Goal: Task Accomplishment & Management: Manage account settings

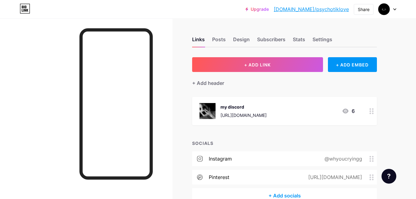
scroll to position [35, 0]
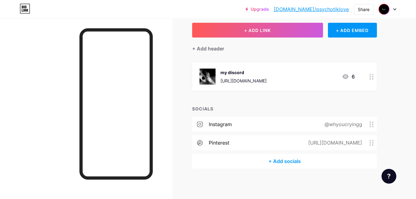
click at [387, 10] on img at bounding box center [384, 9] width 10 height 10
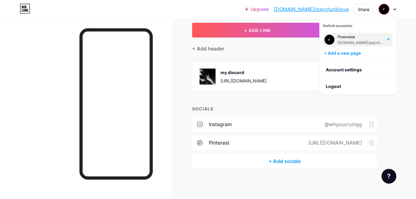
click at [330, 39] on img at bounding box center [330, 40] width 10 height 10
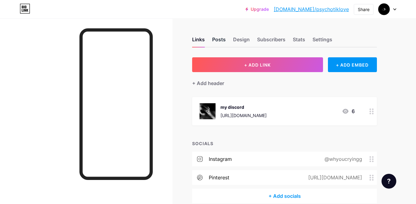
click at [224, 44] on div "Posts" at bounding box center [219, 41] width 14 height 11
click at [239, 41] on div "Design" at bounding box center [241, 41] width 17 height 11
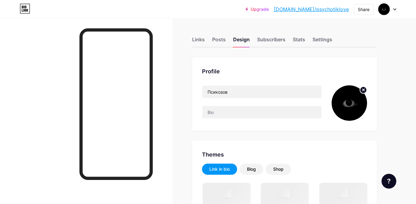
click at [364, 89] on circle at bounding box center [363, 90] width 7 height 7
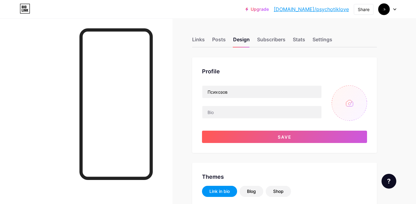
type input "#373634"
type input "#ffffff"
click at [347, 100] on input "file" at bounding box center [349, 102] width 35 height 35
type input "C:\fakepath\7191a334f39ff84fe0c65890bcdcfb79.gif"
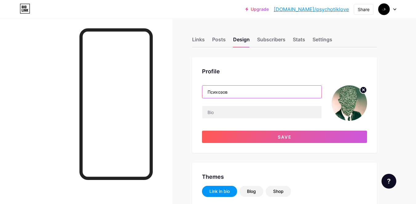
click at [246, 91] on input "Психозов" at bounding box center [262, 92] width 119 height 12
type input "П"
type input "в"
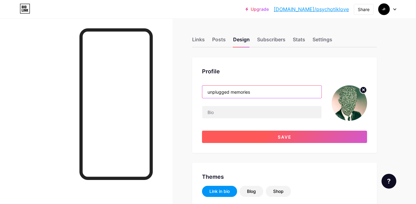
type input "unplugged memories"
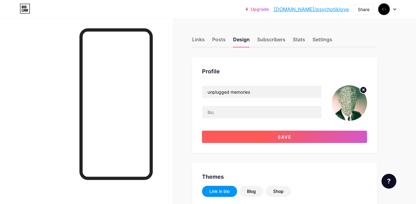
click at [293, 135] on button "Save" at bounding box center [284, 137] width 165 height 12
type input "#ffffff"
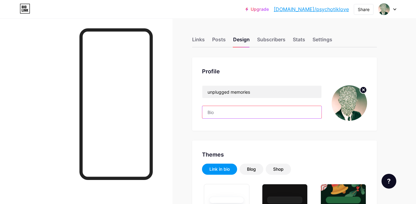
drag, startPoint x: 228, startPoint y: 112, endPoint x: 228, endPoint y: 109, distance: 3.7
click at [228, 112] on input "text" at bounding box center [262, 112] width 119 height 12
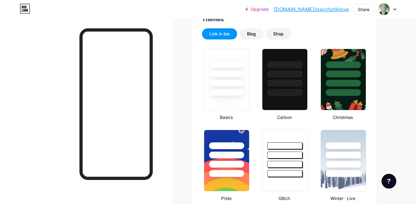
scroll to position [62, 0]
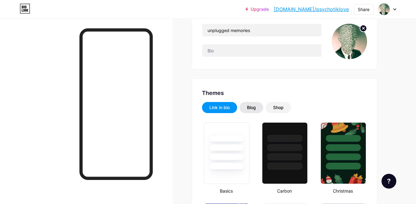
click at [254, 106] on div "Blog" at bounding box center [251, 108] width 9 height 6
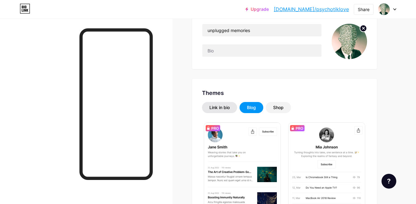
click at [222, 106] on div "Link in bio" at bounding box center [220, 108] width 20 height 6
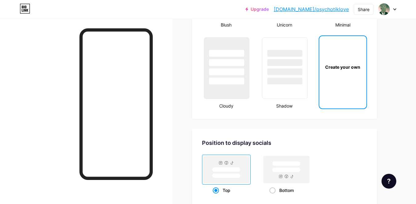
scroll to position [740, 0]
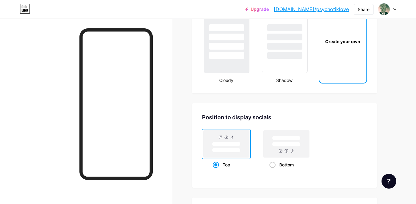
click at [341, 56] on div "Create your own" at bounding box center [343, 41] width 47 height 62
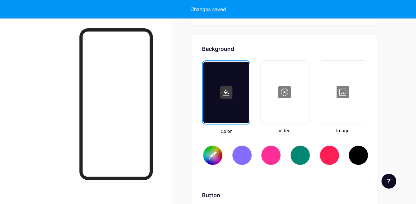
type input "#ffffff"
type input "#000000"
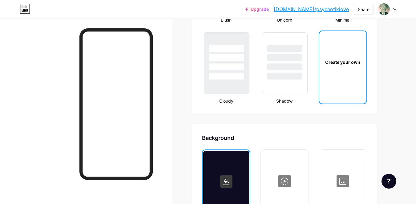
scroll to position [654, 0]
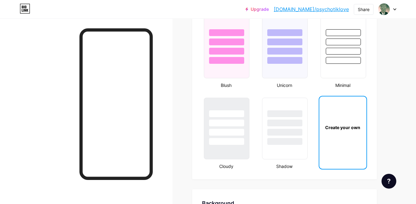
click at [341, 131] on div "Create your own" at bounding box center [343, 127] width 47 height 62
type input "#ffffff"
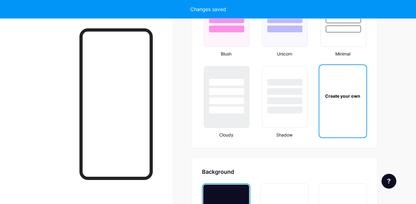
scroll to position [818, 0]
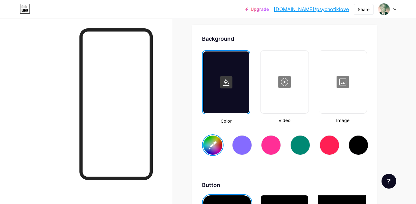
click at [344, 84] on div at bounding box center [343, 82] width 47 height 62
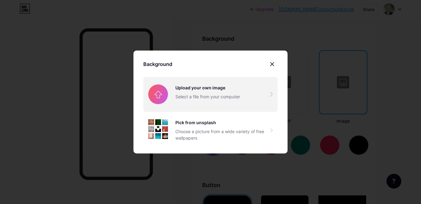
click at [220, 94] on input "file" at bounding box center [210, 94] width 134 height 35
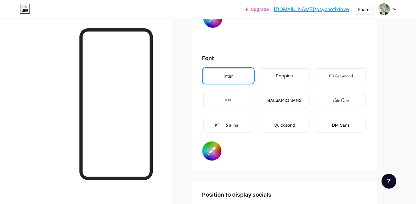
scroll to position [1034, 0]
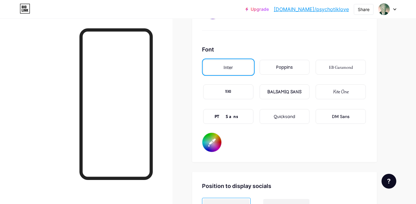
click at [287, 88] on div "BALSAMIQ SANS" at bounding box center [285, 91] width 50 height 15
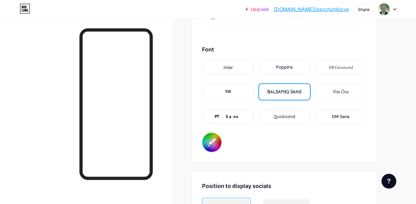
click at [240, 113] on div "PT Sans" at bounding box center [228, 116] width 50 height 15
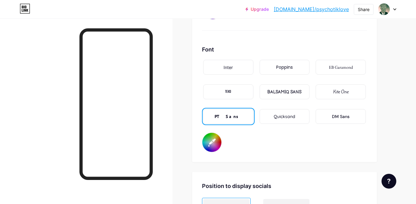
scroll to position [1188, 0]
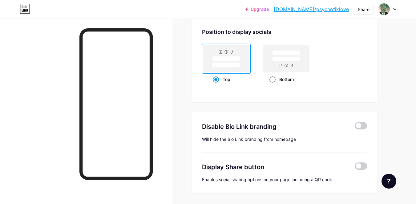
click at [290, 67] on rect at bounding box center [287, 58] width 46 height 27
click at [274, 85] on input "Bottom" at bounding box center [272, 87] width 4 height 4
radio input "true"
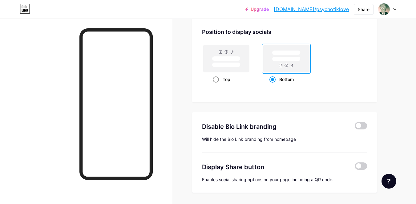
click at [240, 62] on rect at bounding box center [227, 58] width 46 height 27
click at [217, 85] on input "Top" at bounding box center [215, 87] width 4 height 4
radio input "true"
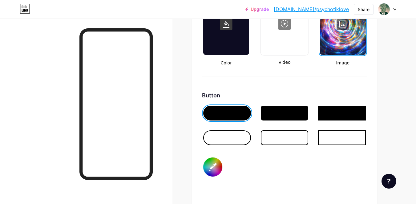
scroll to position [838, 0]
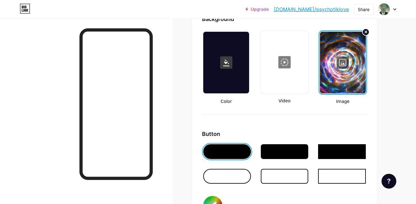
click at [344, 63] on div at bounding box center [343, 63] width 46 height 62
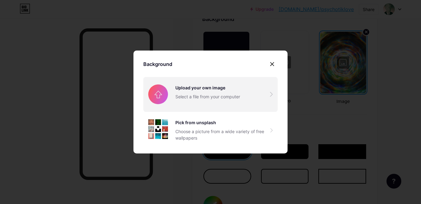
click at [200, 94] on input "file" at bounding box center [210, 94] width 134 height 35
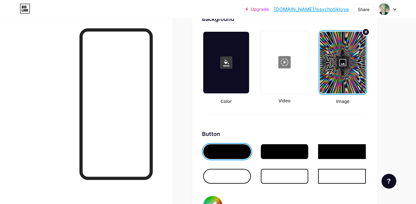
click at [172, 80] on div at bounding box center [86, 120] width 173 height 204
